Goal: Task Accomplishment & Management: Use online tool/utility

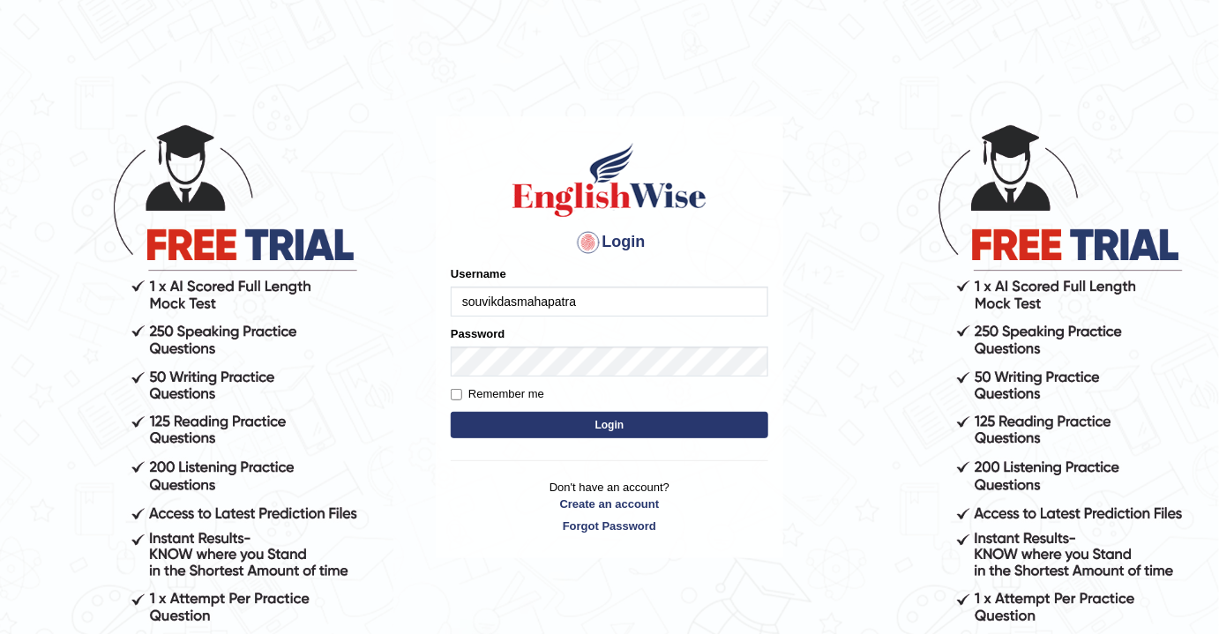
type input "souvikdasmahapatra"
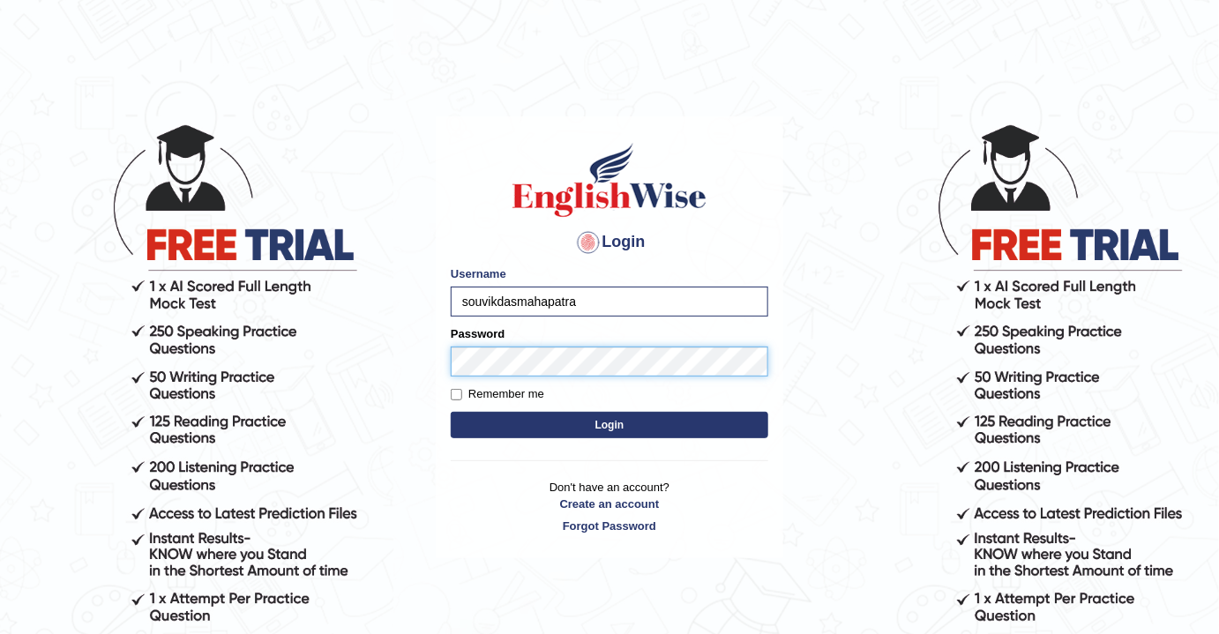
click at [451, 412] on button "Login" at bounding box center [609, 425] width 317 height 26
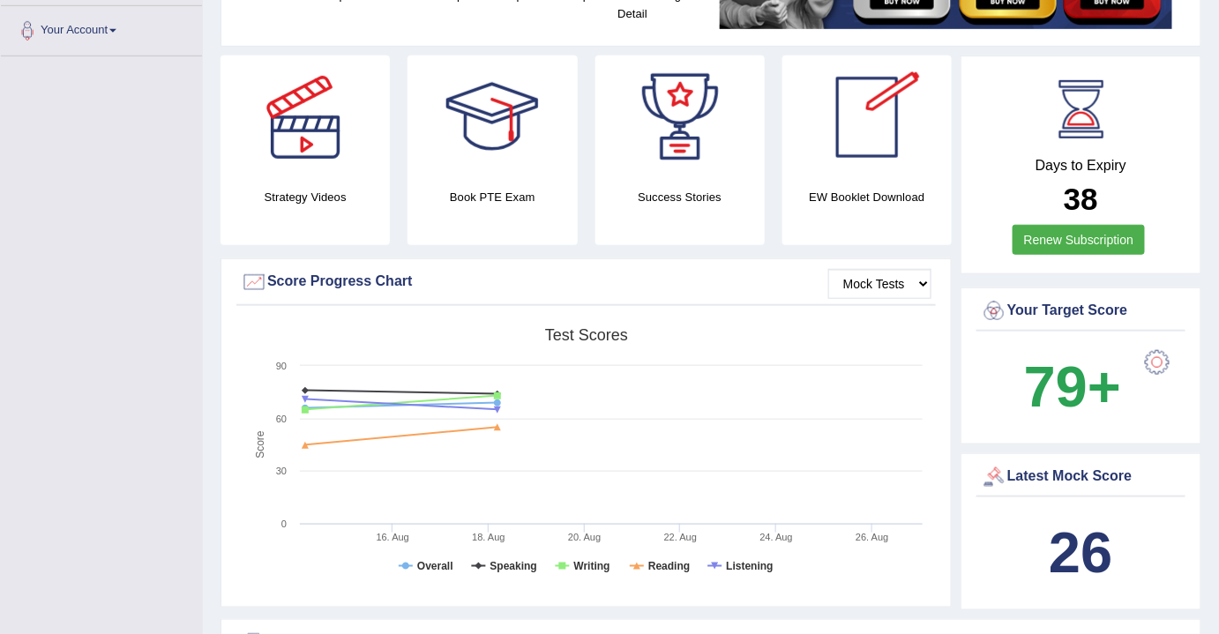
scroll to position [481, 0]
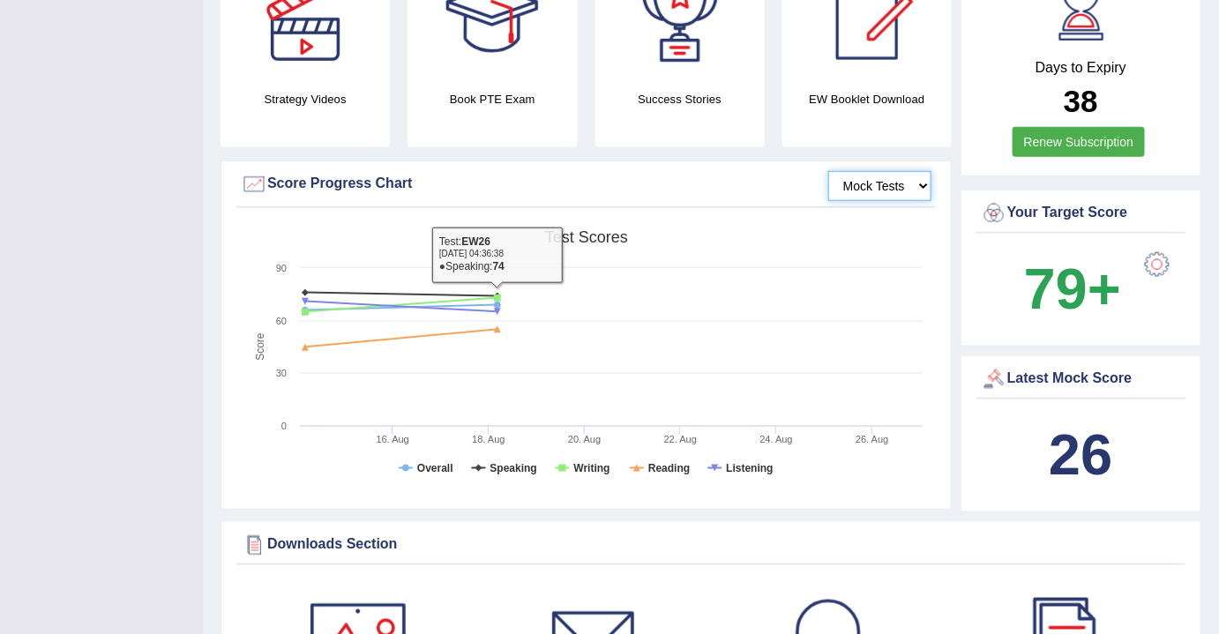
click at [875, 182] on select "Mock Tests" at bounding box center [879, 186] width 103 height 30
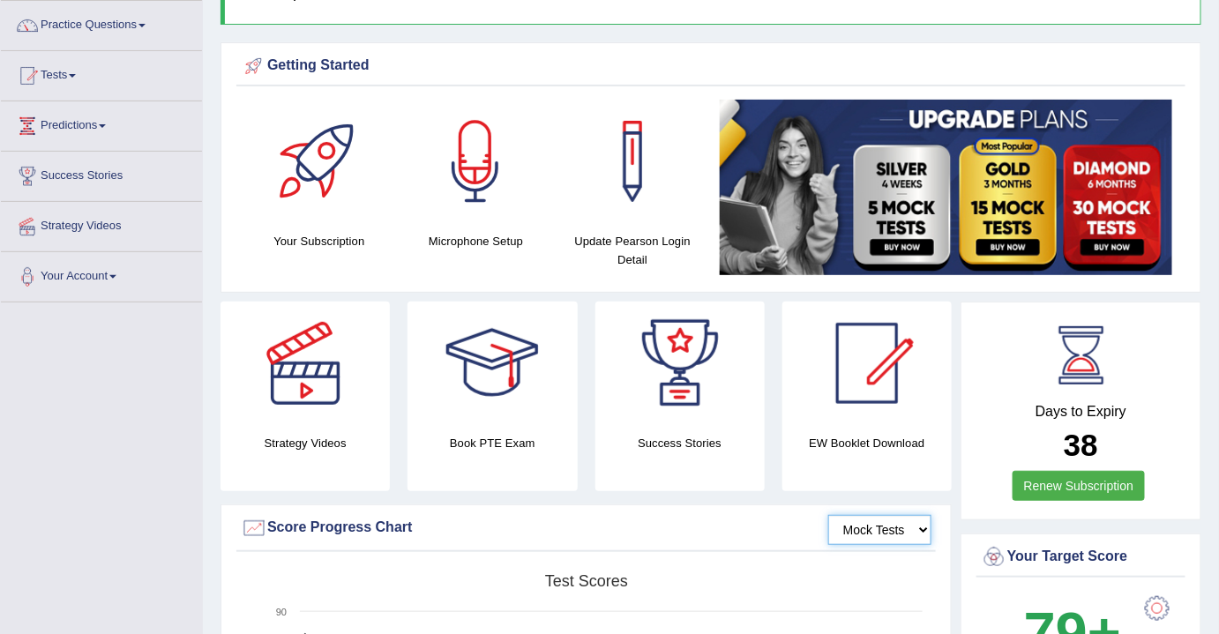
scroll to position [0, 0]
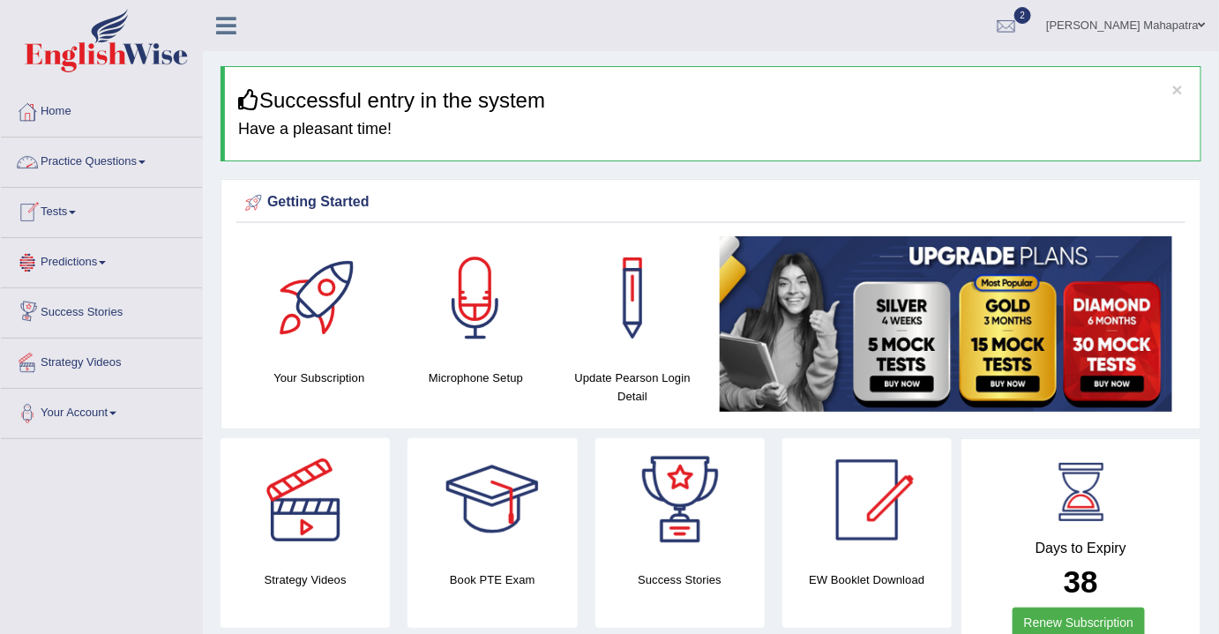
click at [58, 208] on link "Tests" at bounding box center [101, 210] width 201 height 44
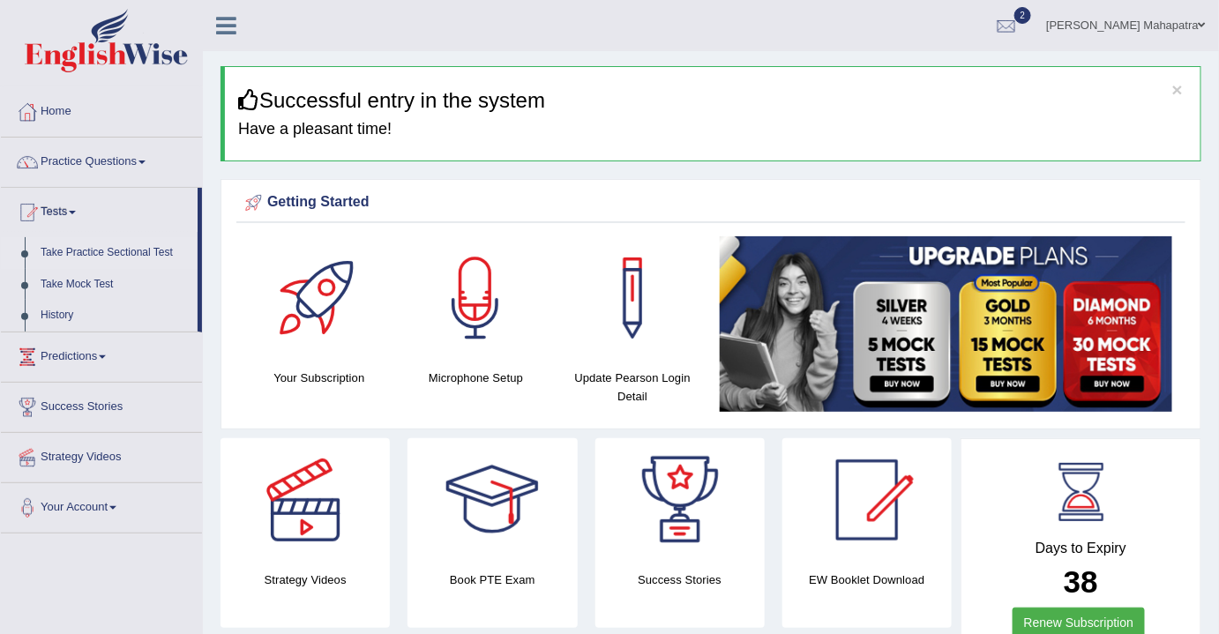
click at [91, 251] on link "Take Practice Sectional Test" at bounding box center [115, 253] width 165 height 32
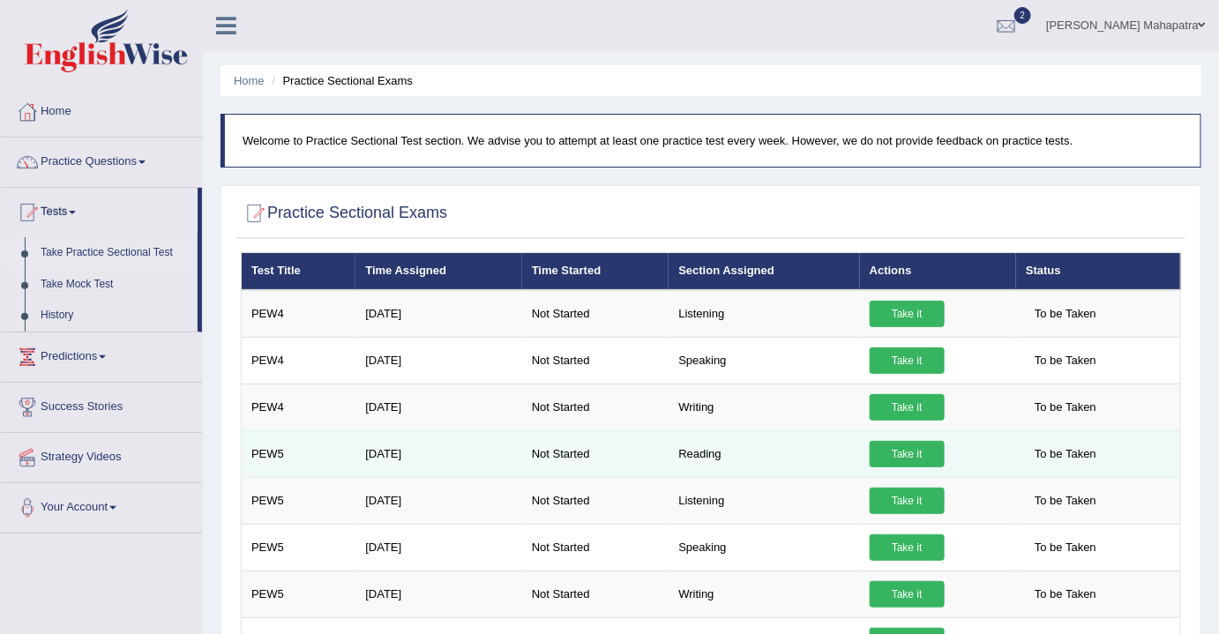
click at [910, 451] on link "Take it" at bounding box center [907, 454] width 75 height 26
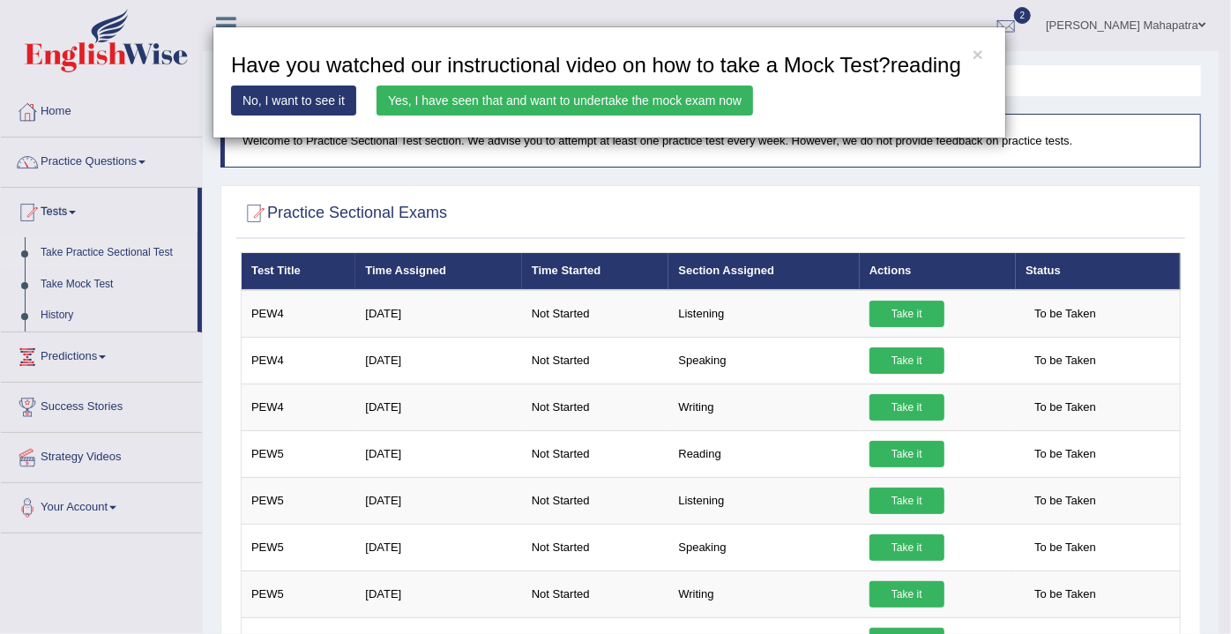
click at [484, 109] on link "Yes, I have seen that and want to undertake the mock exam now" at bounding box center [565, 101] width 377 height 30
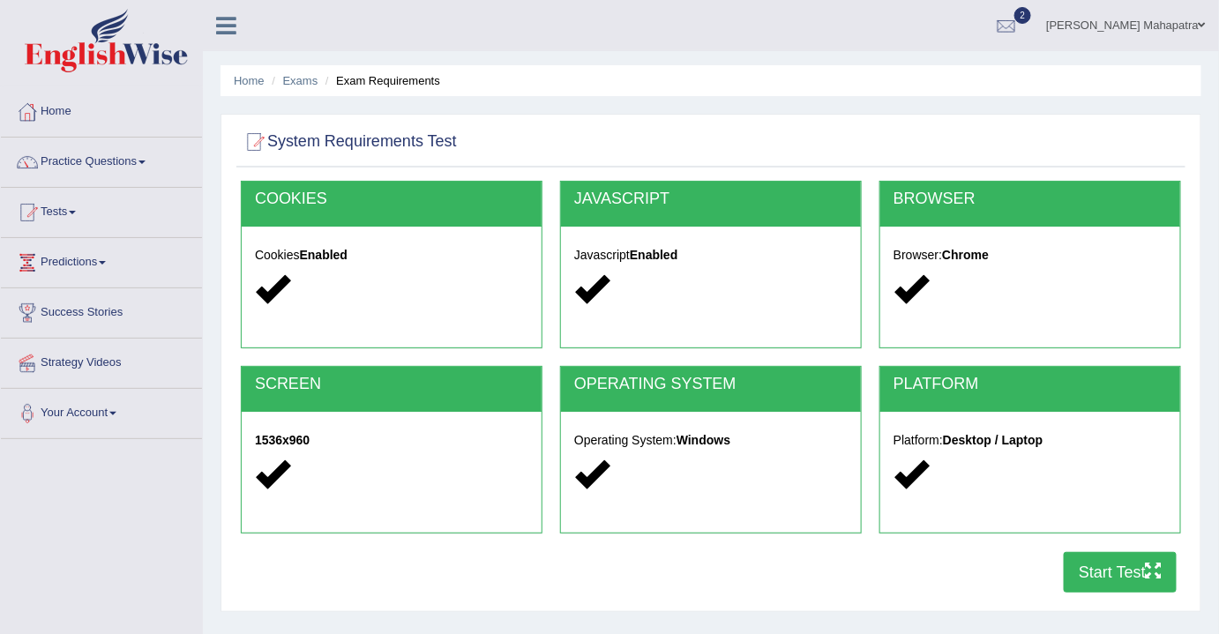
click at [1122, 569] on button "Start Test" at bounding box center [1120, 572] width 113 height 41
